Goal: Transaction & Acquisition: Book appointment/travel/reservation

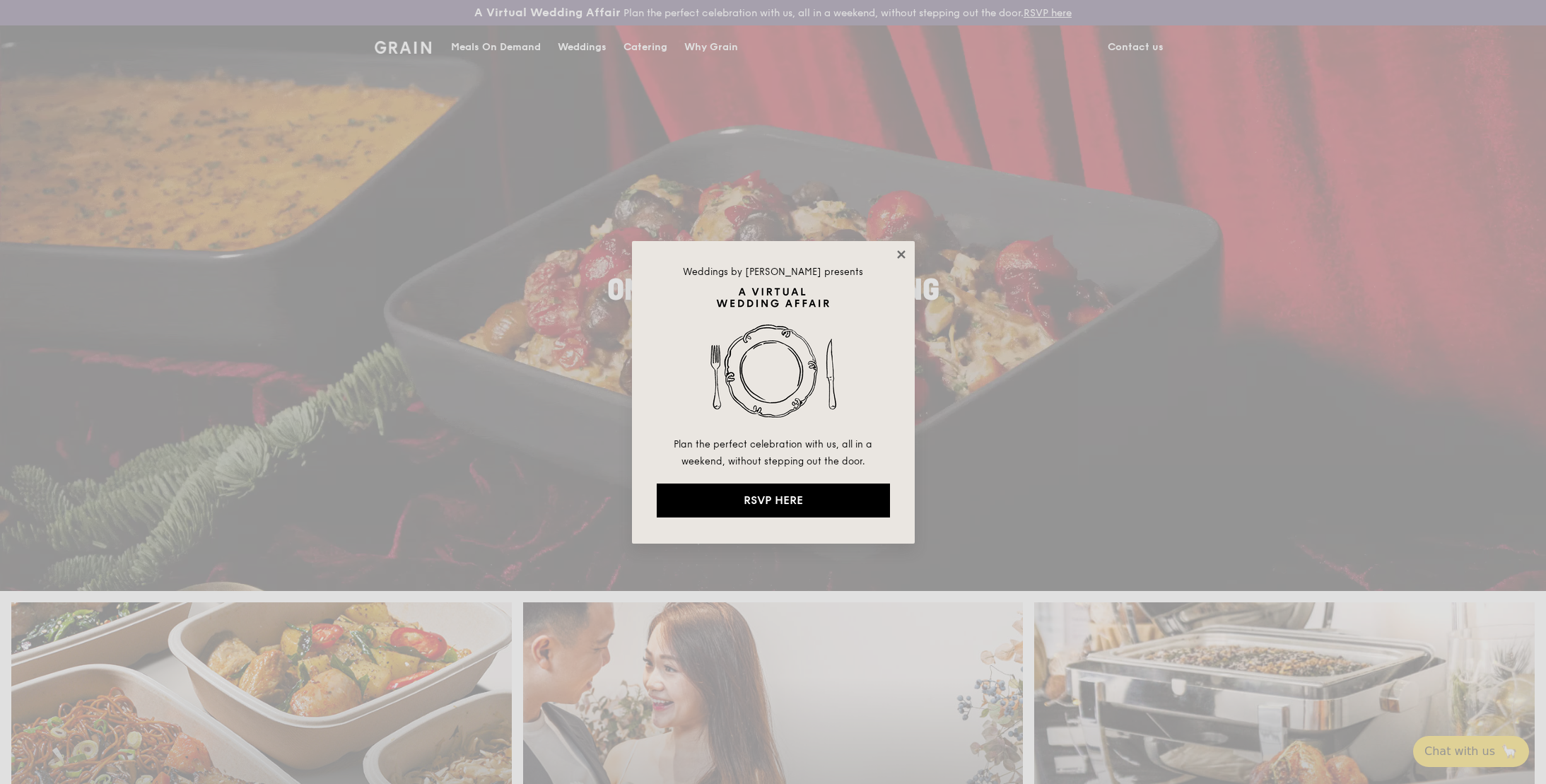
click at [899, 256] on icon at bounding box center [901, 254] width 13 height 13
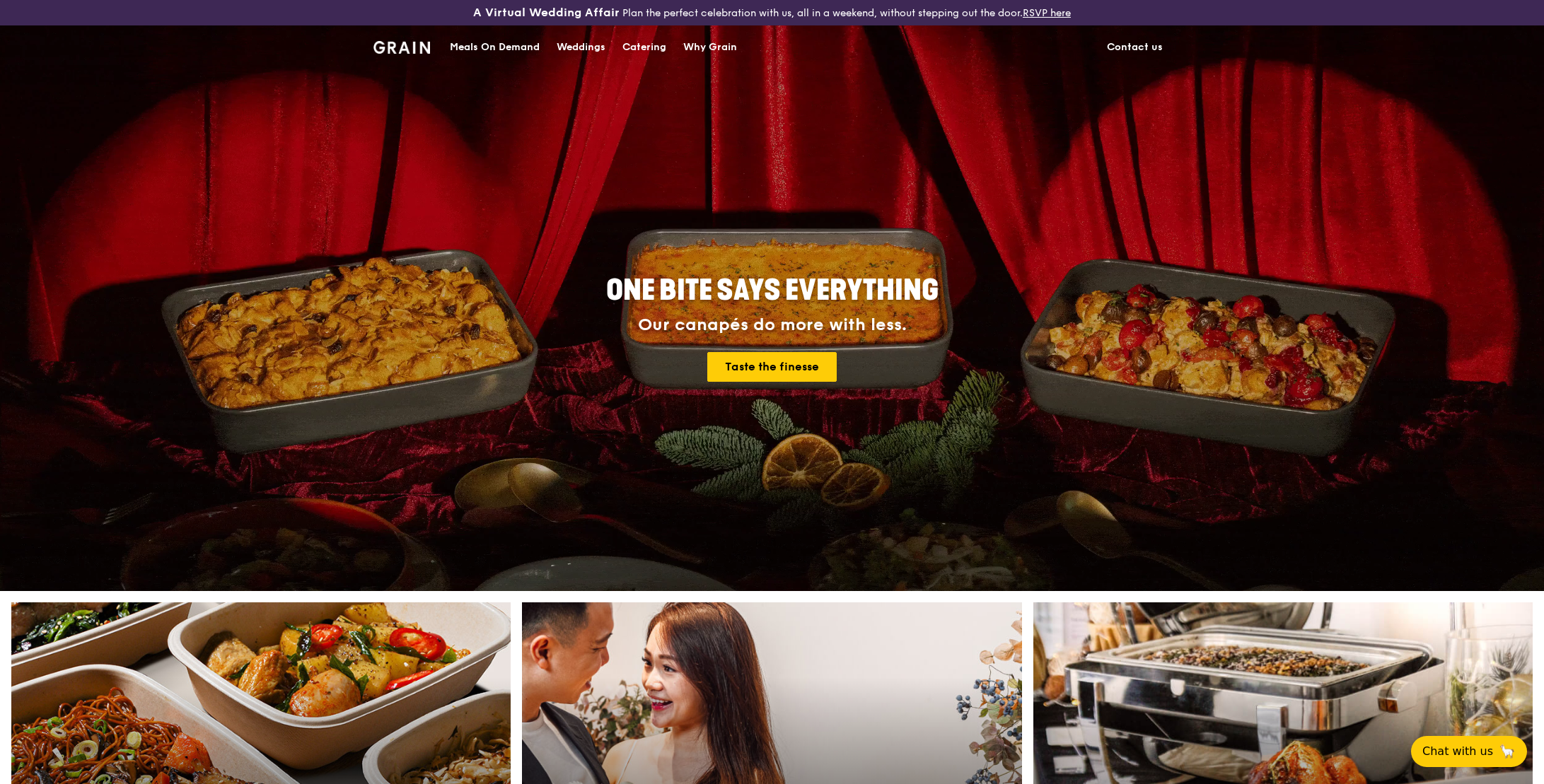
click at [629, 48] on div "Catering" at bounding box center [644, 47] width 44 height 42
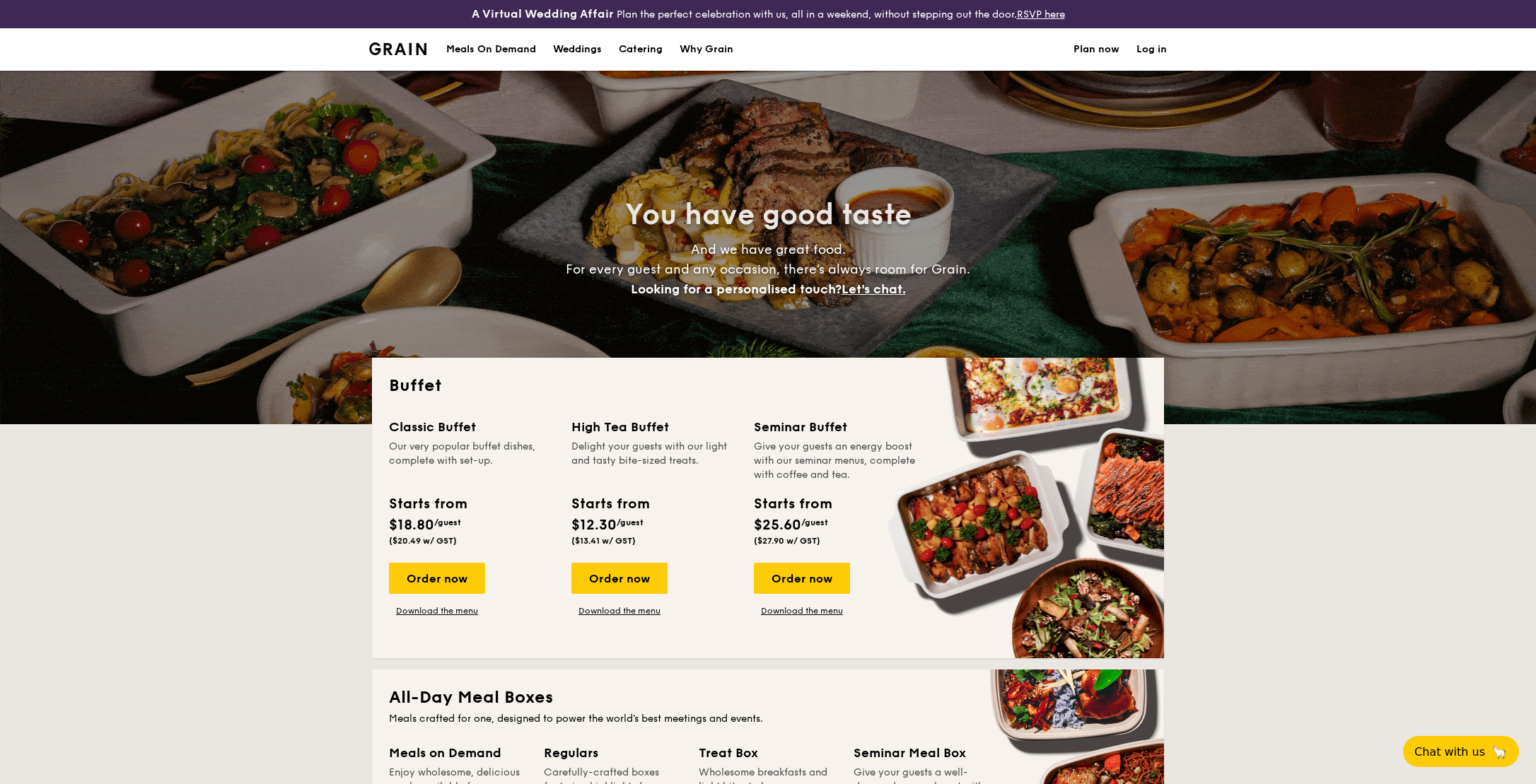
select select
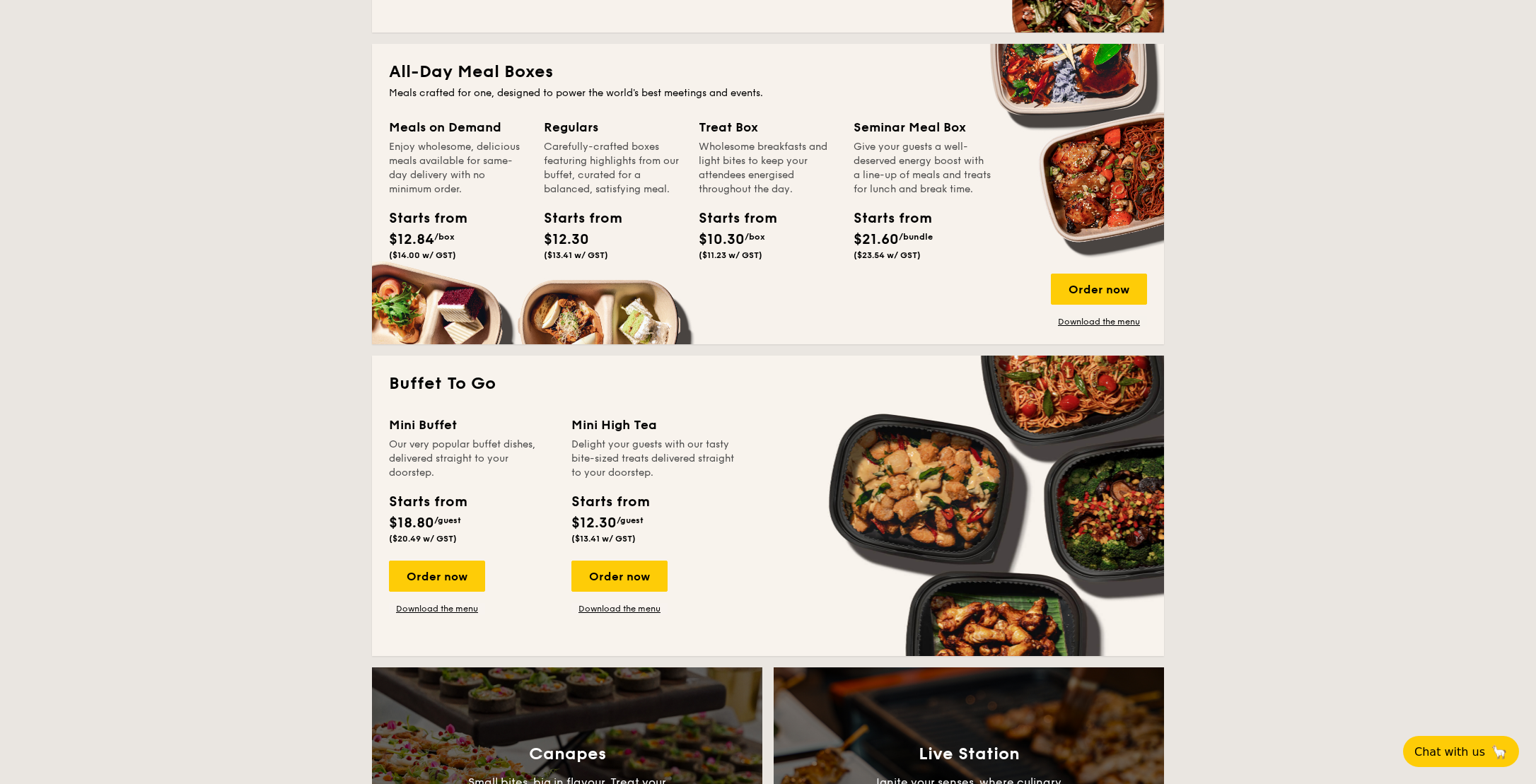
scroll to position [566, 0]
